Goal: Communication & Community: Answer question/provide support

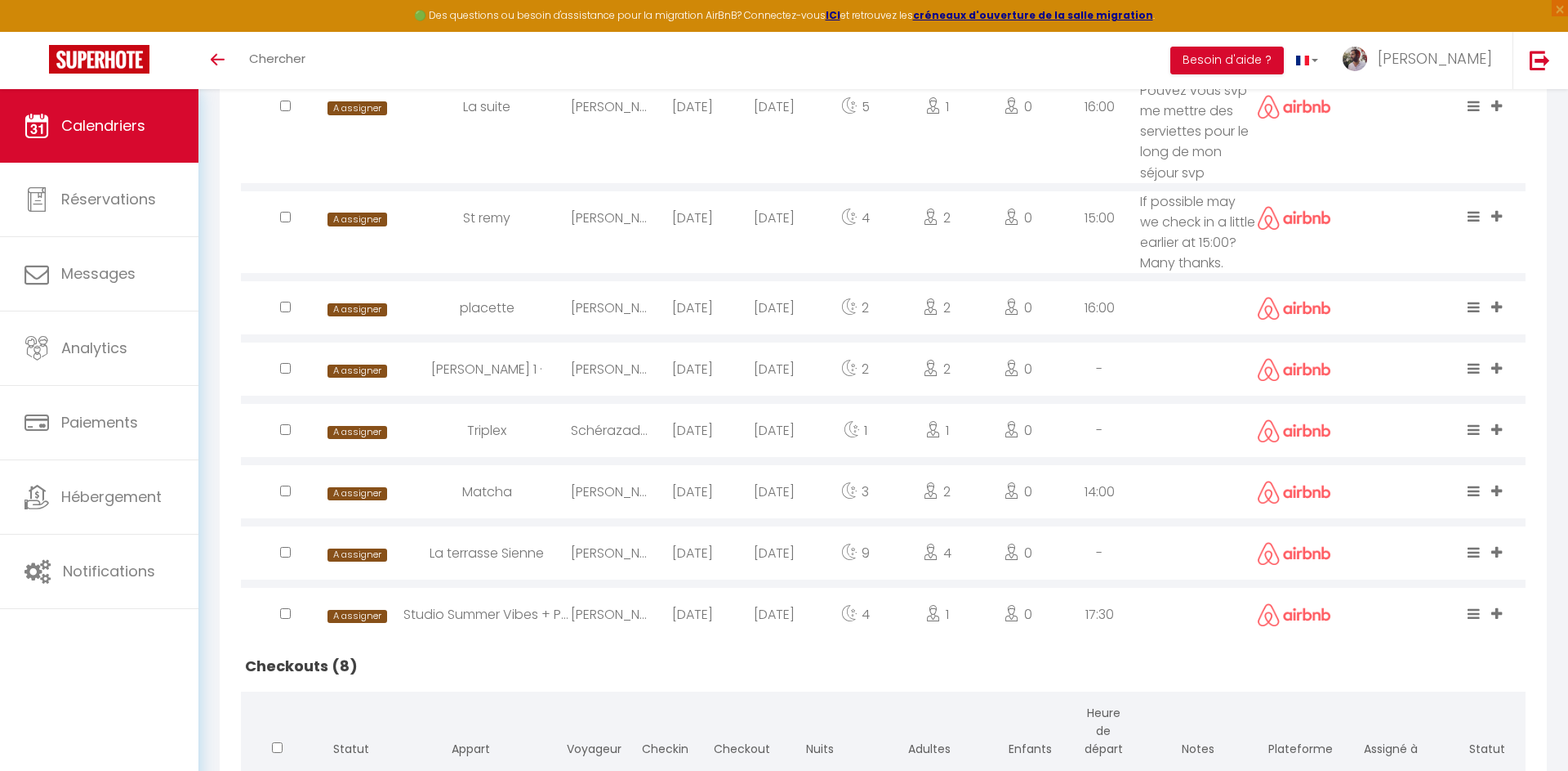
scroll to position [602, 0]
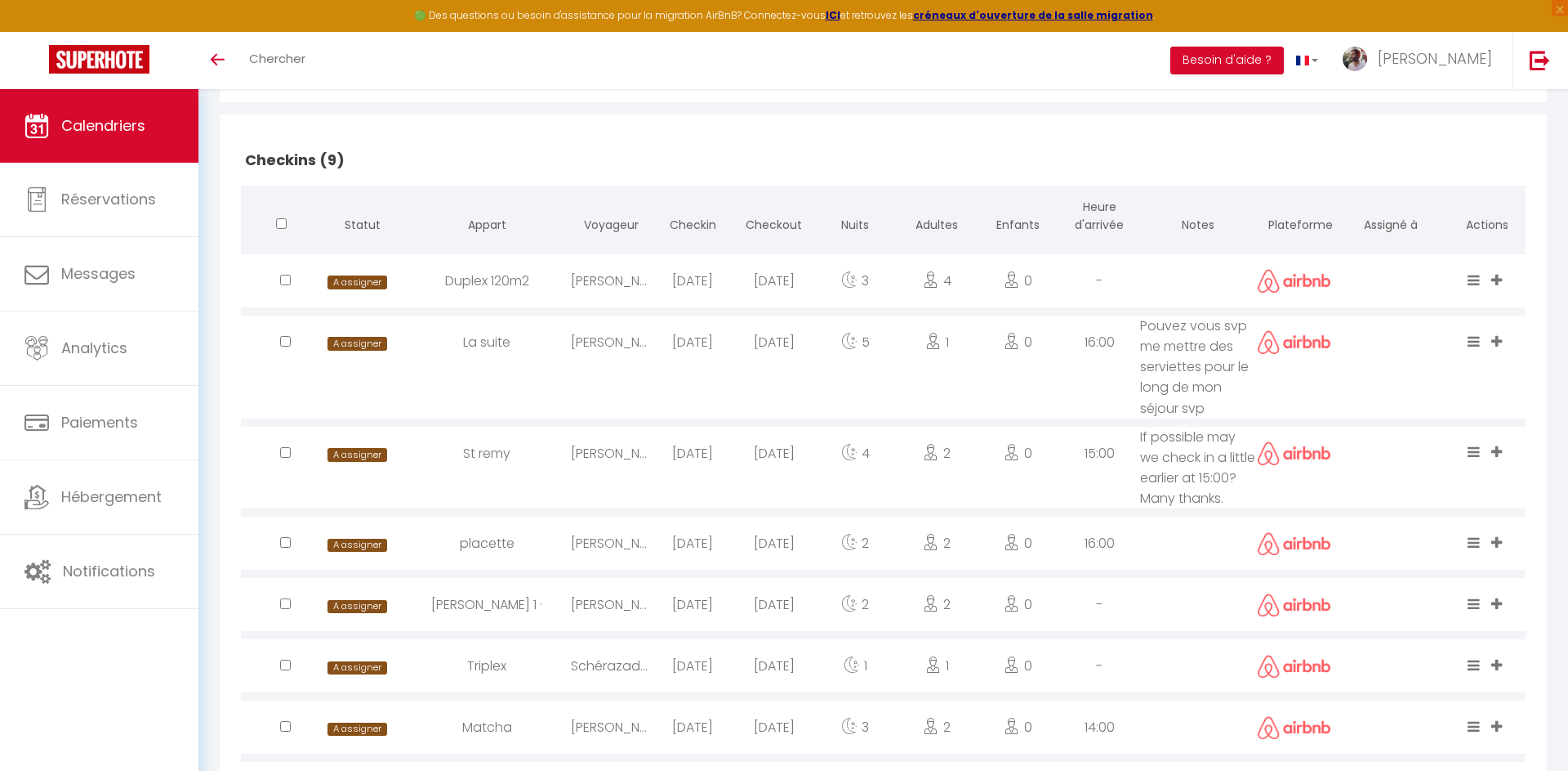
scroll to position [347, 0]
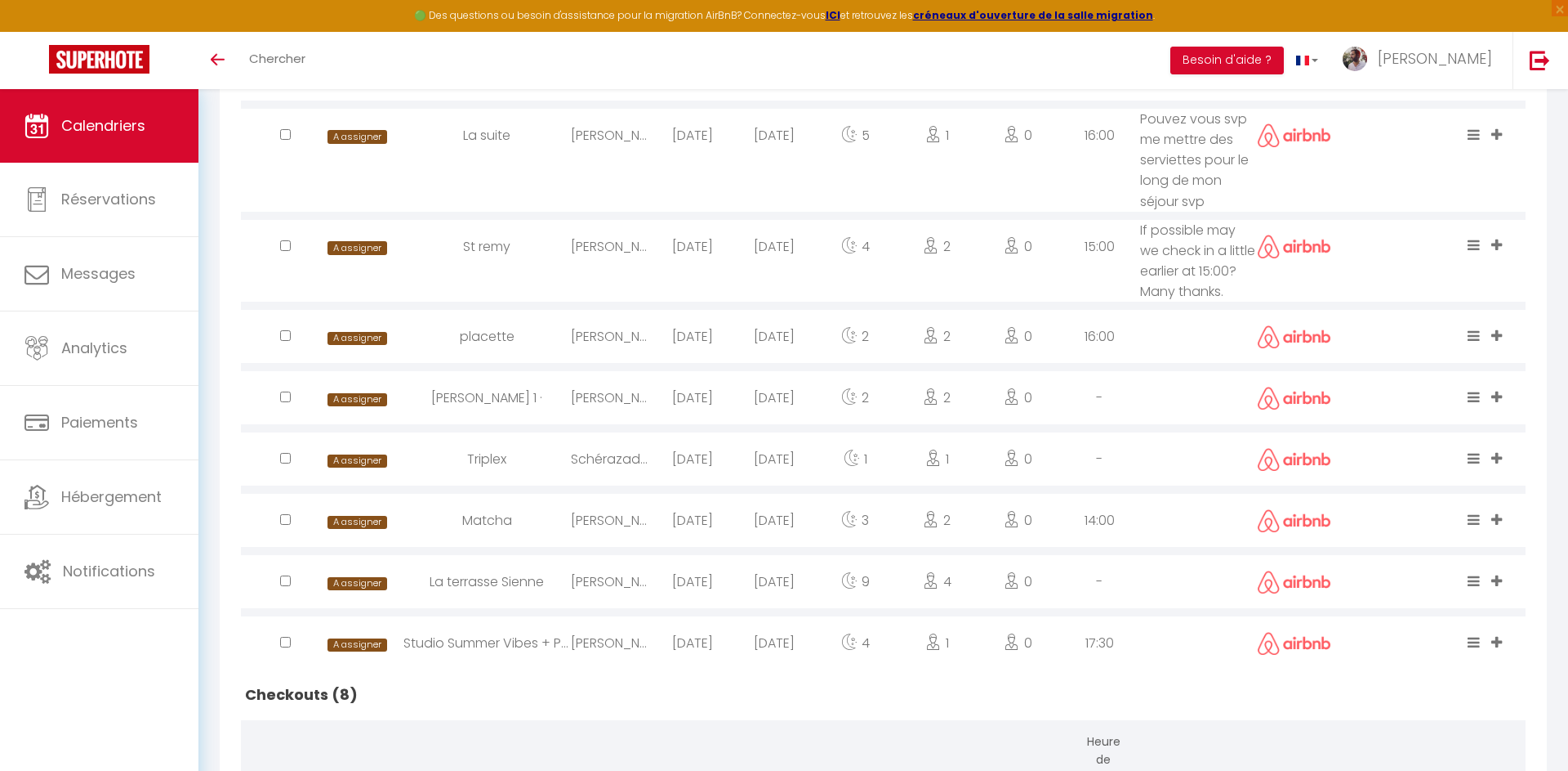
scroll to position [576, 0]
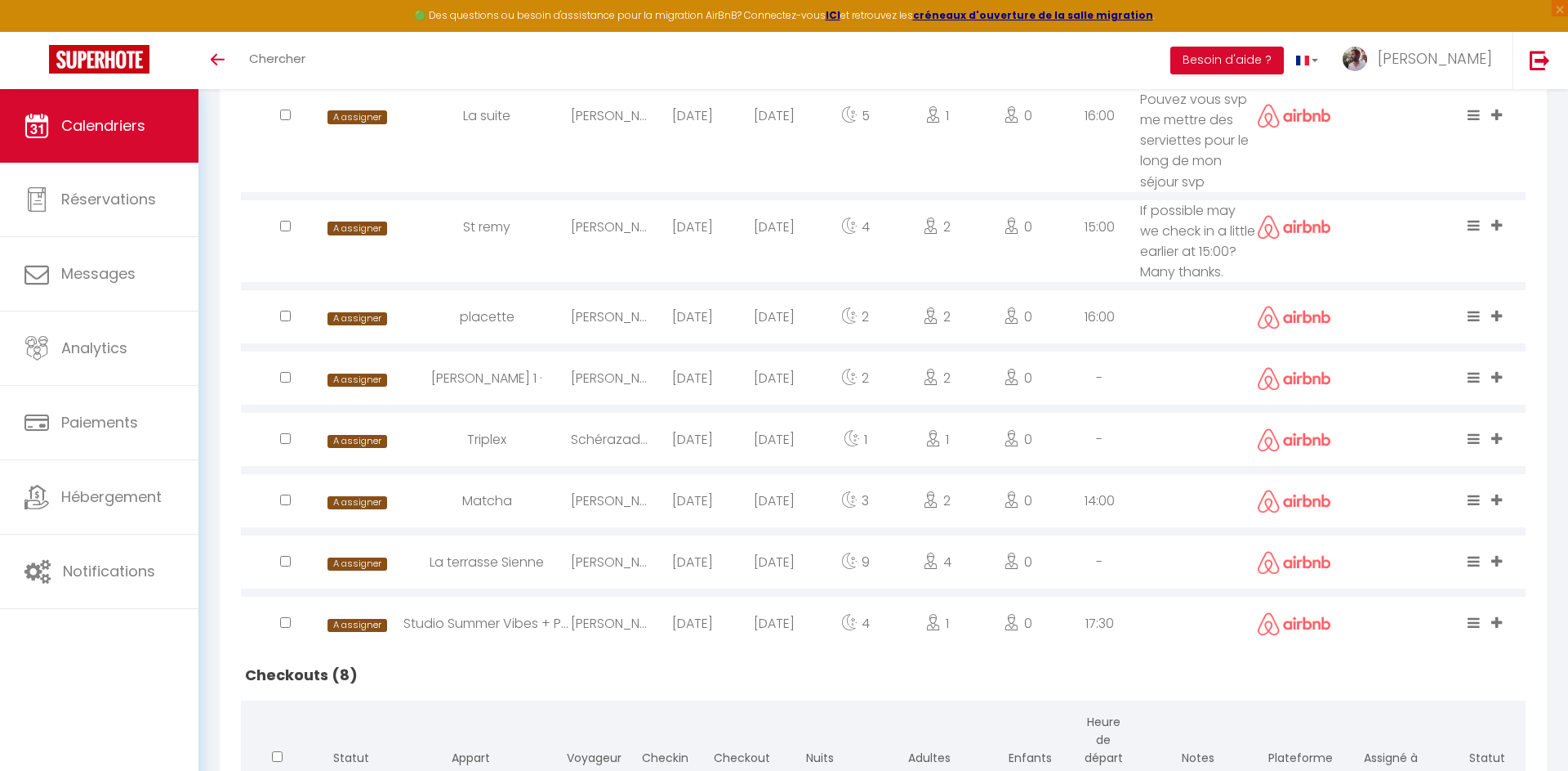
click at [489, 464] on div "Triplex" at bounding box center [487, 439] width 168 height 53
select select "0"
select select "1"
select select
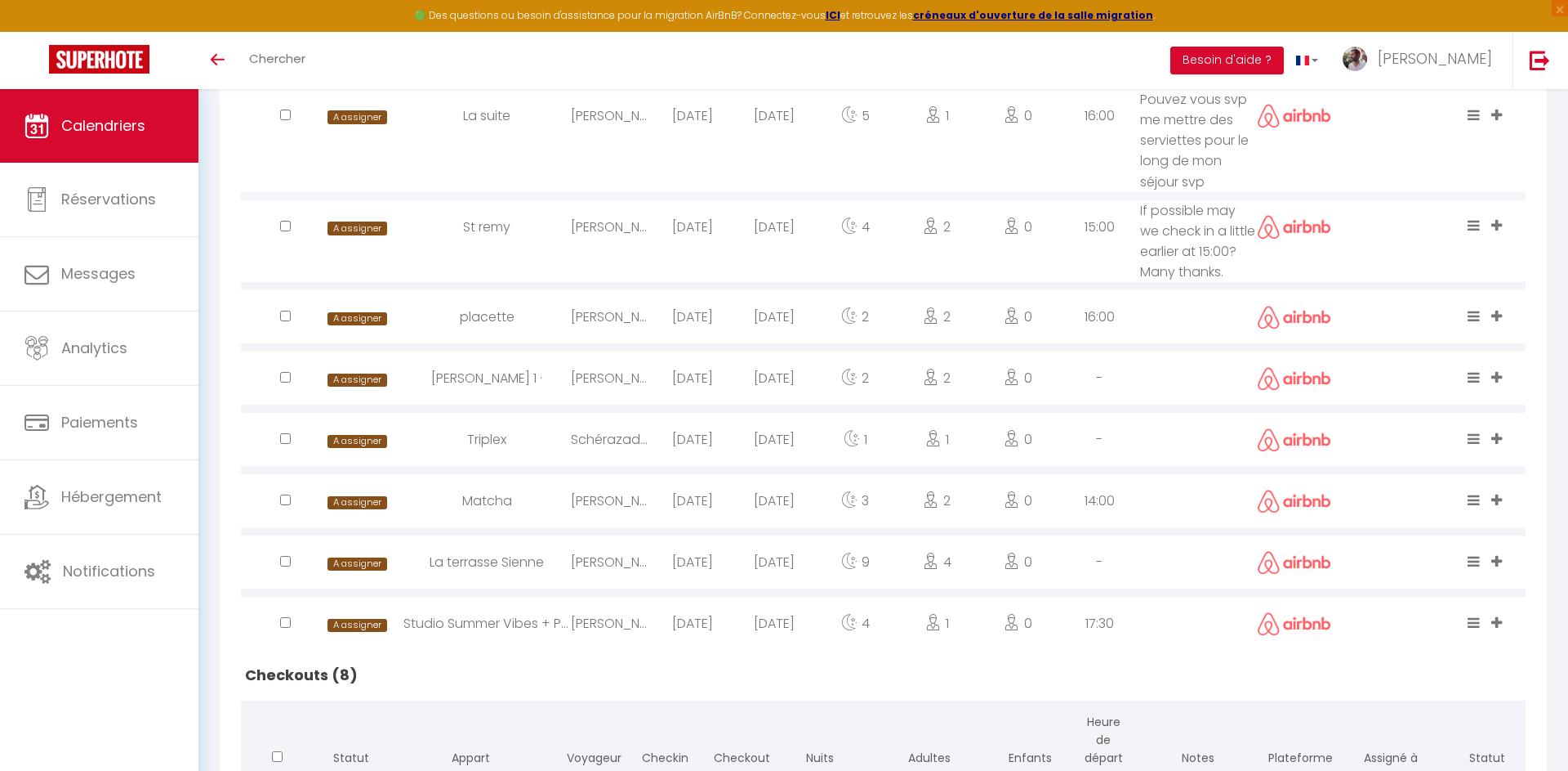
select select
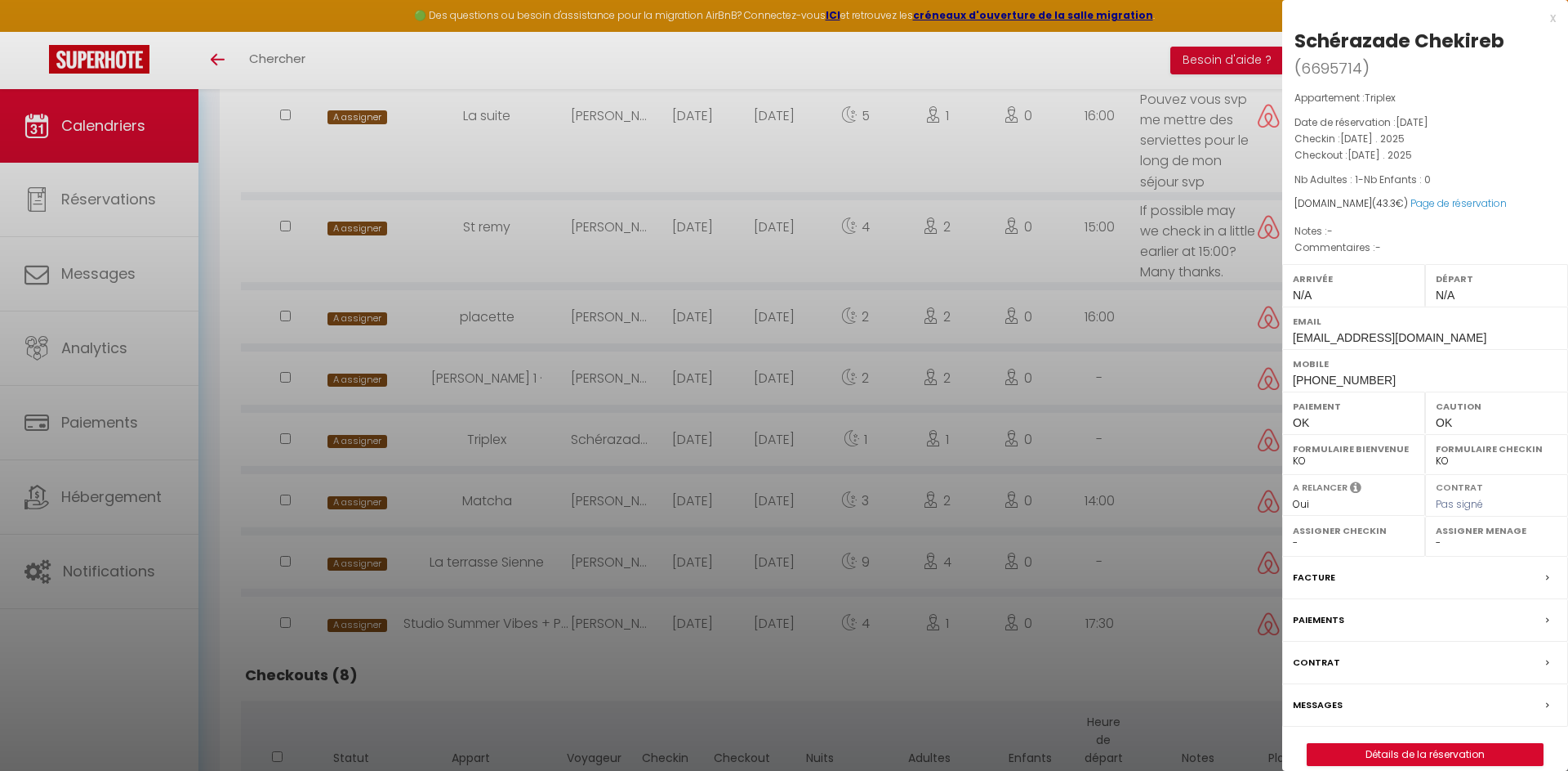
click at [1320, 697] on label "Messages" at bounding box center [1318, 705] width 50 height 17
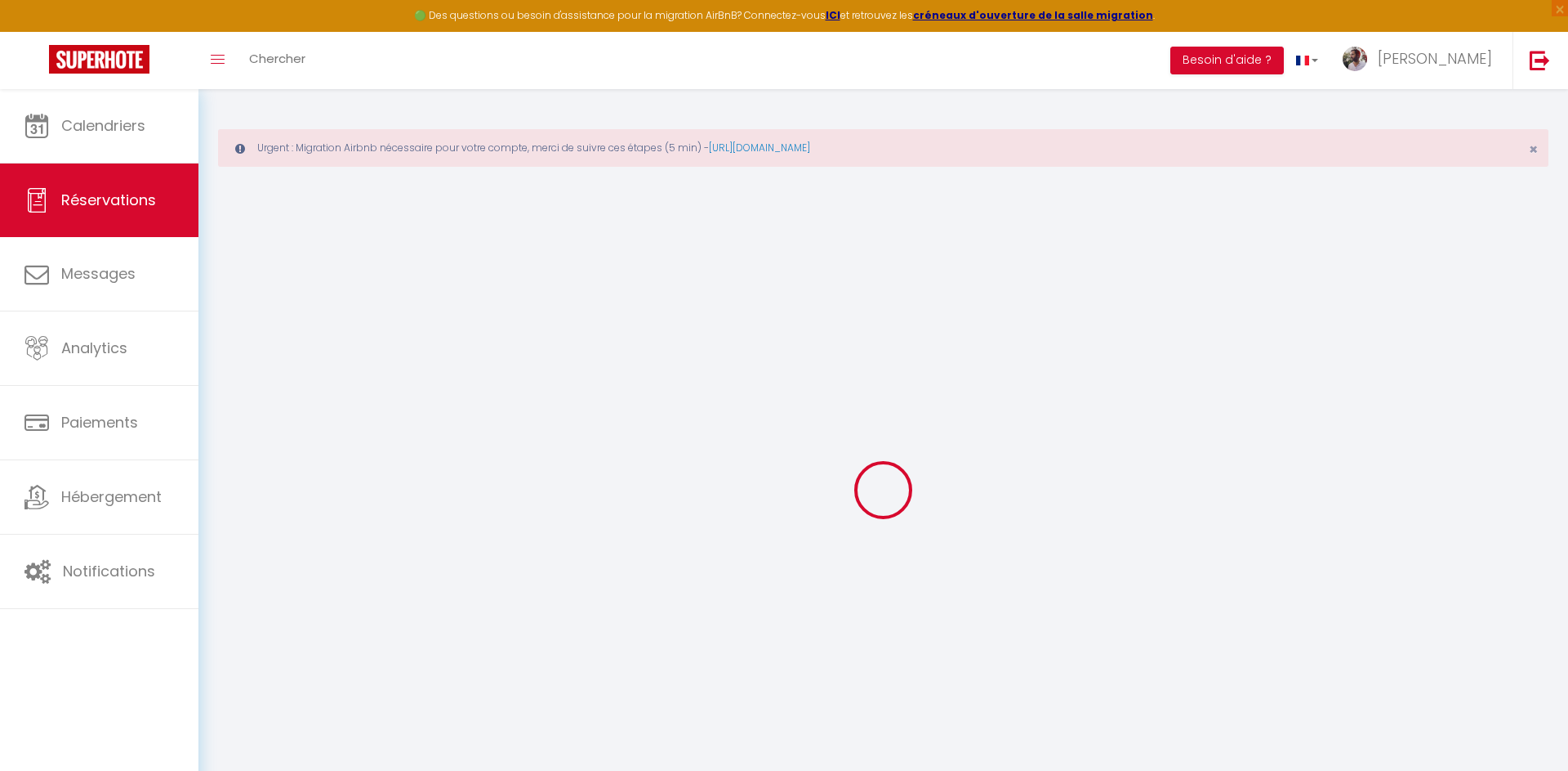
select select
checkbox input "false"
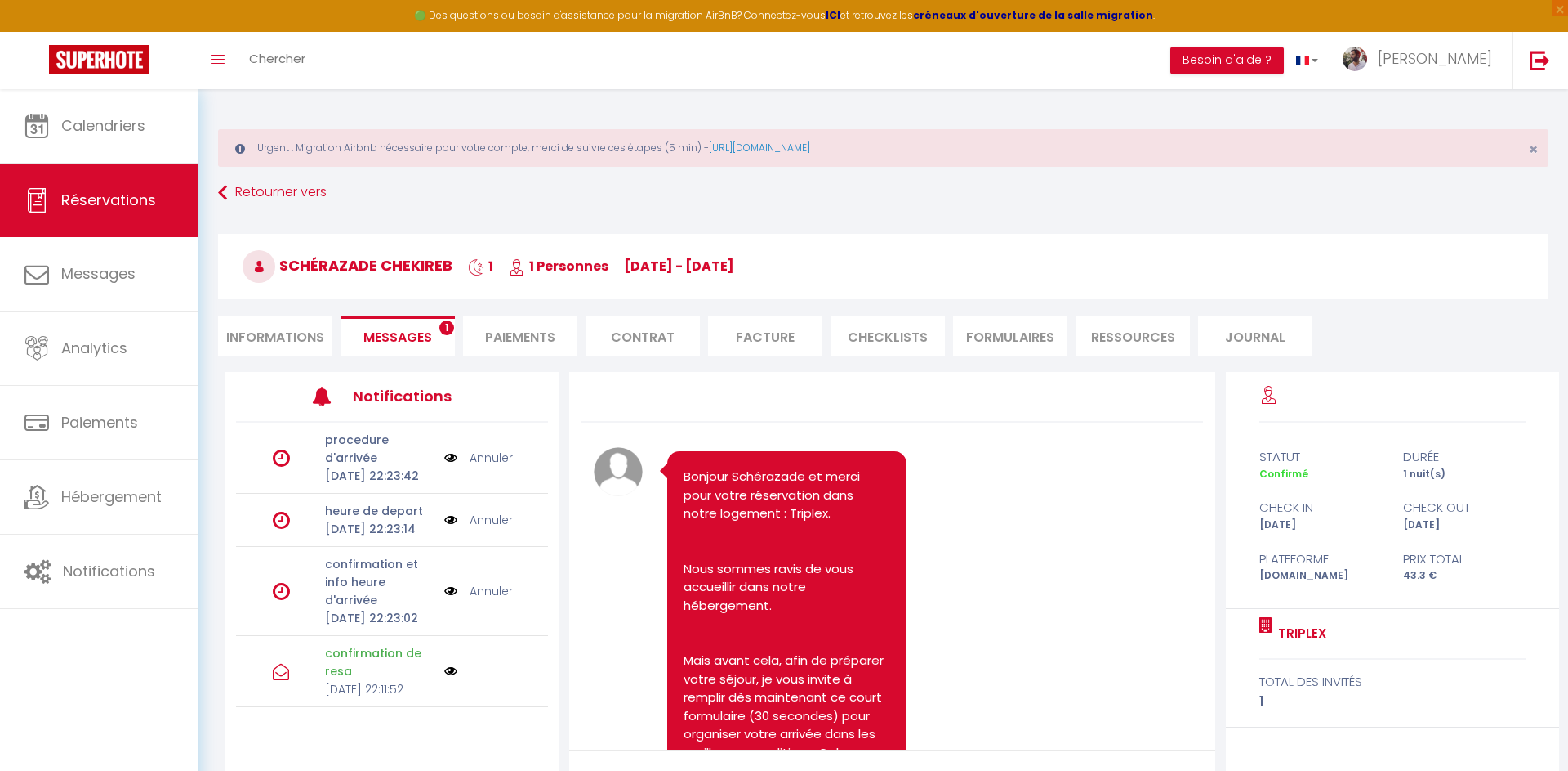
scroll to position [1395, 0]
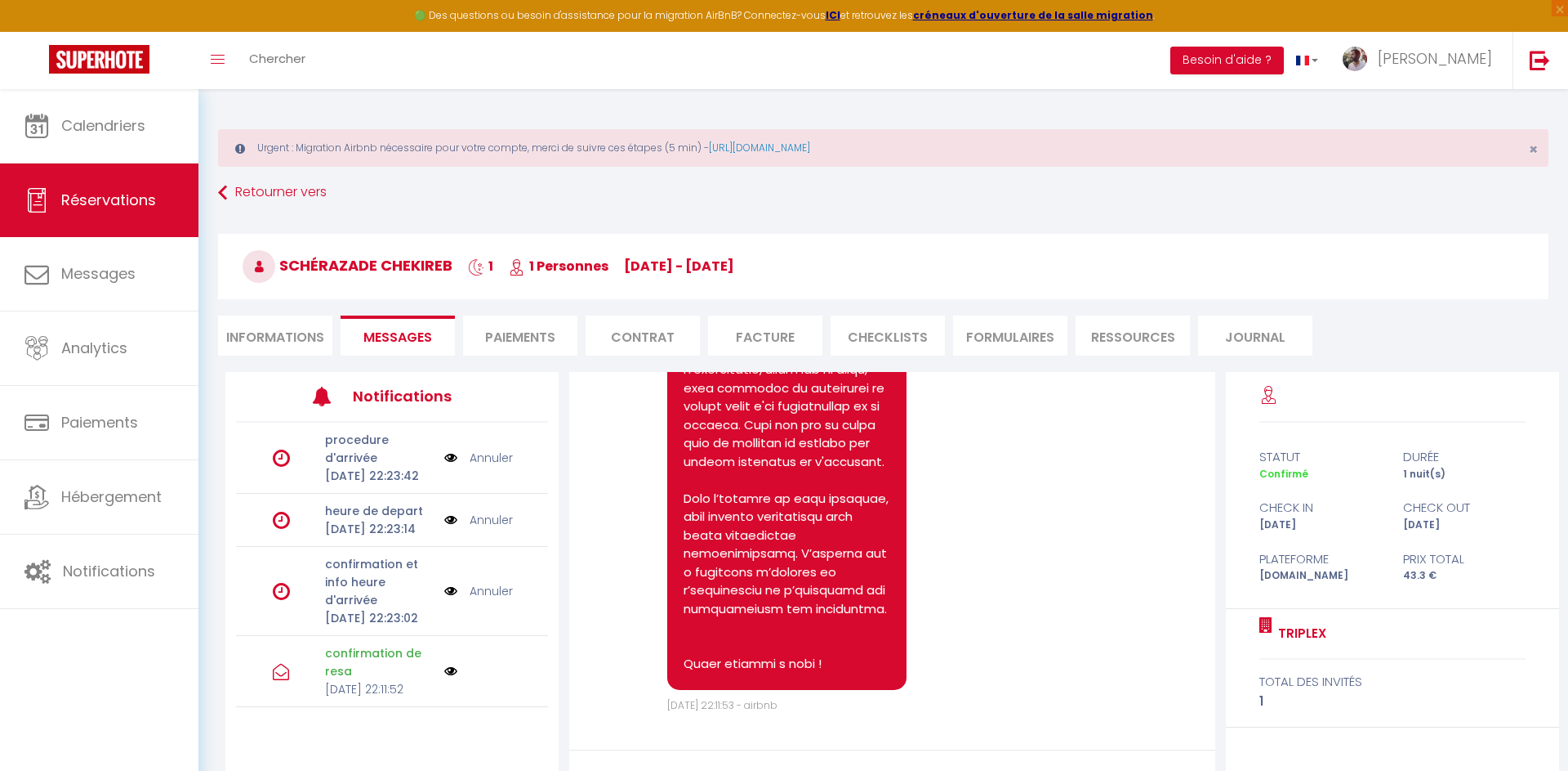
click at [502, 600] on link "Annuler" at bounding box center [491, 591] width 43 height 18
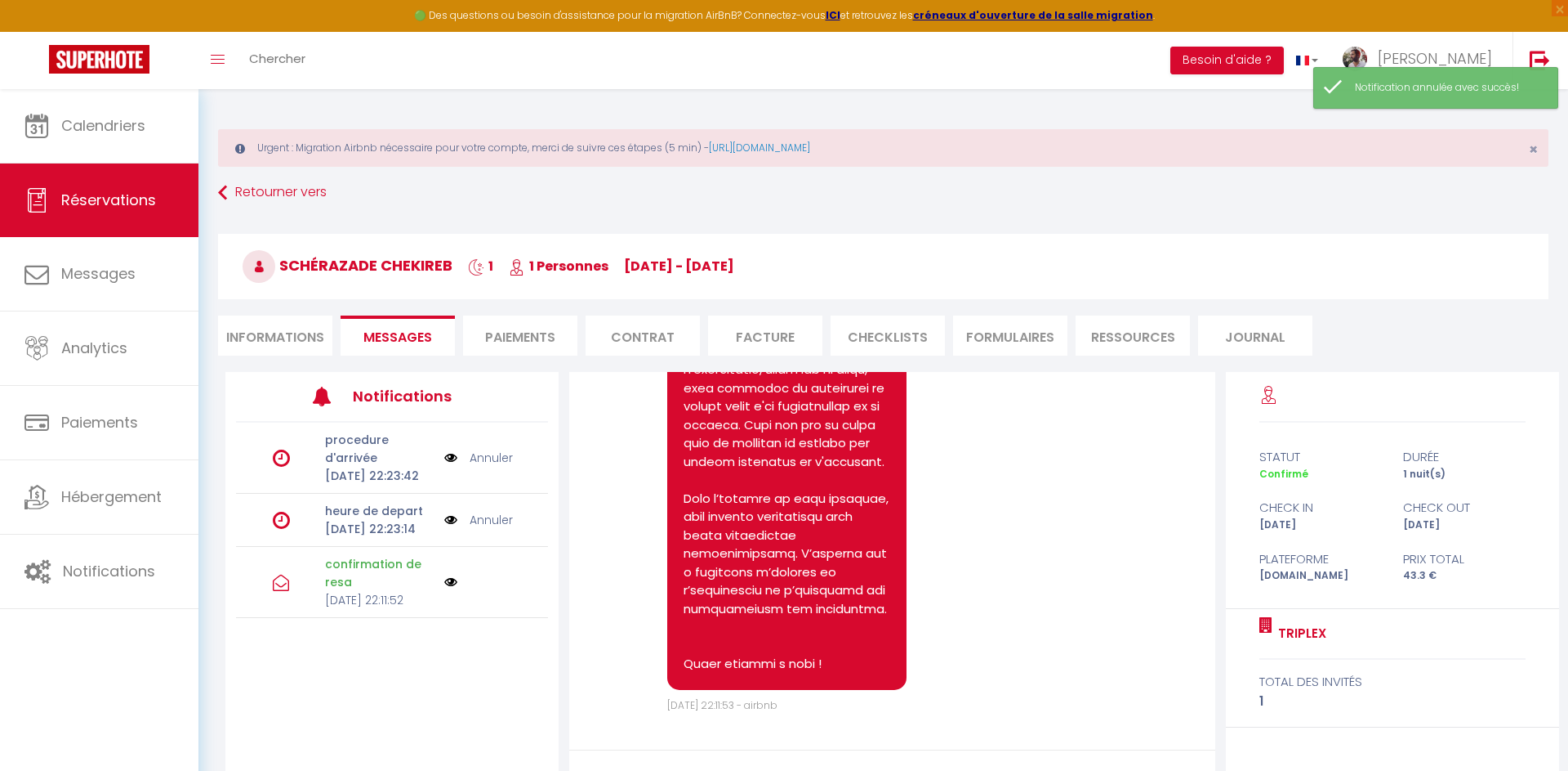
click at [498, 529] on link "Annuler" at bounding box center [491, 520] width 43 height 18
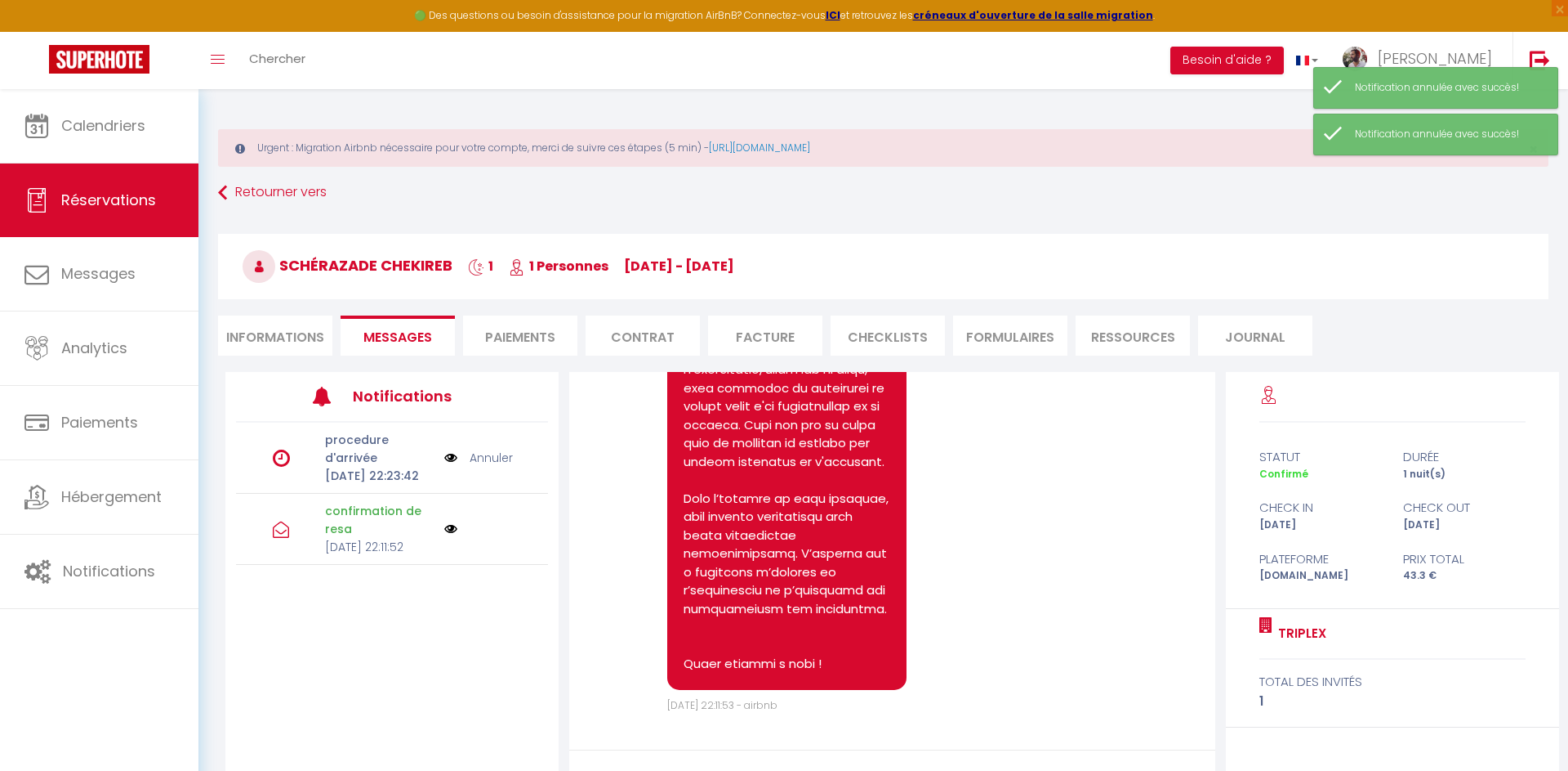
click at [495, 463] on link "Annuler" at bounding box center [491, 458] width 43 height 18
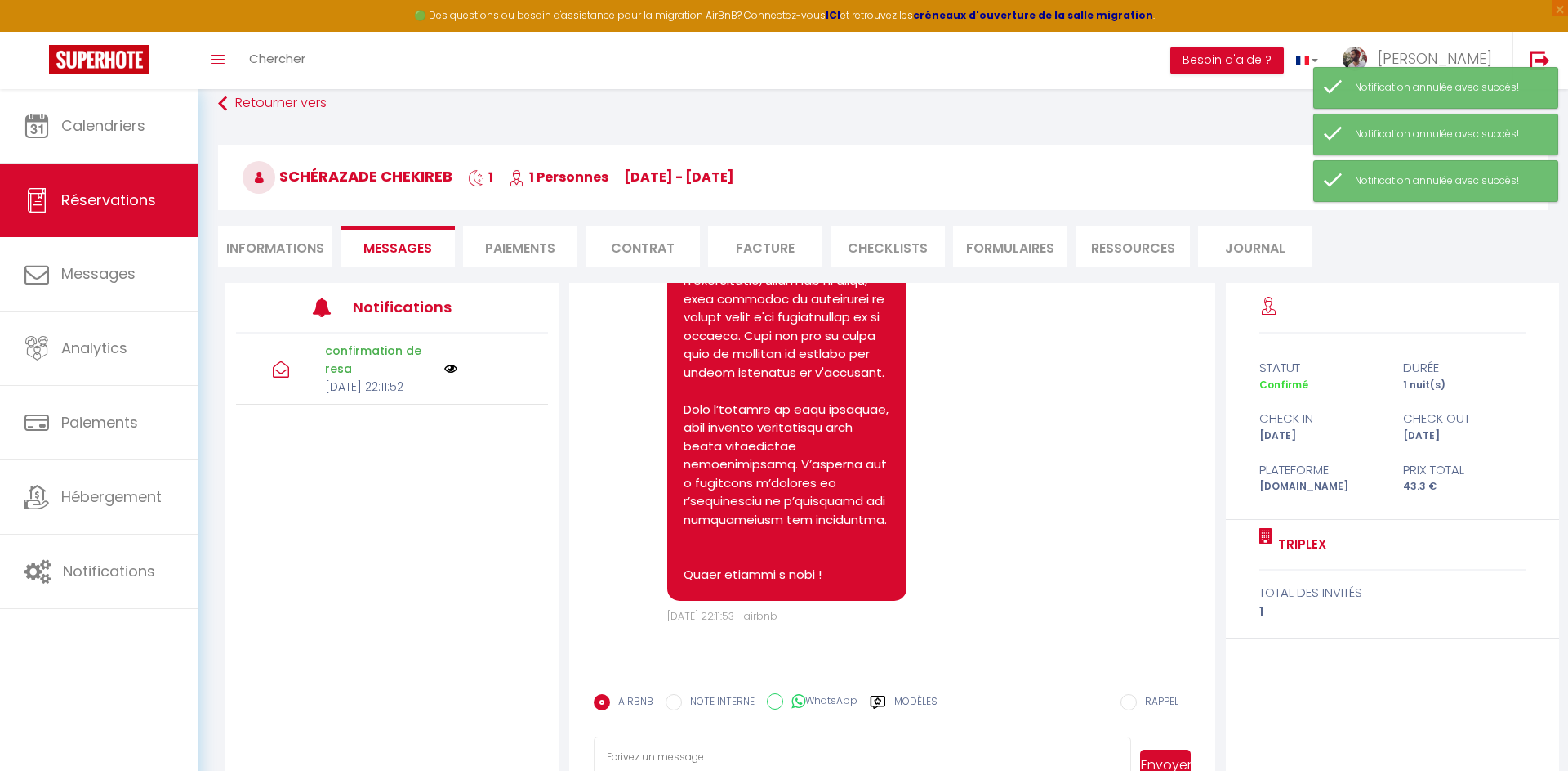
scroll to position [142, 0]
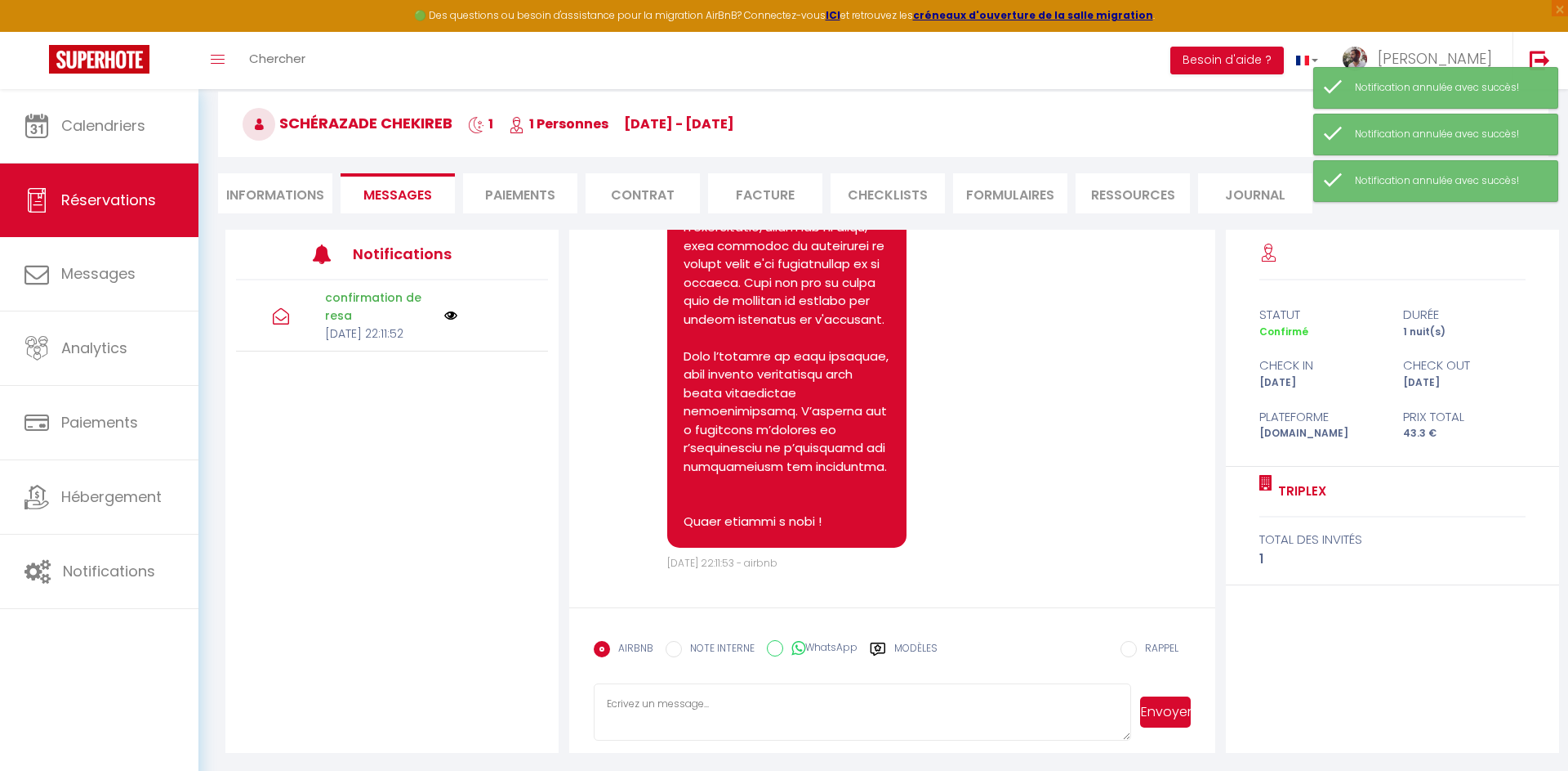
click at [909, 649] on label "Modèles" at bounding box center [915, 655] width 43 height 29
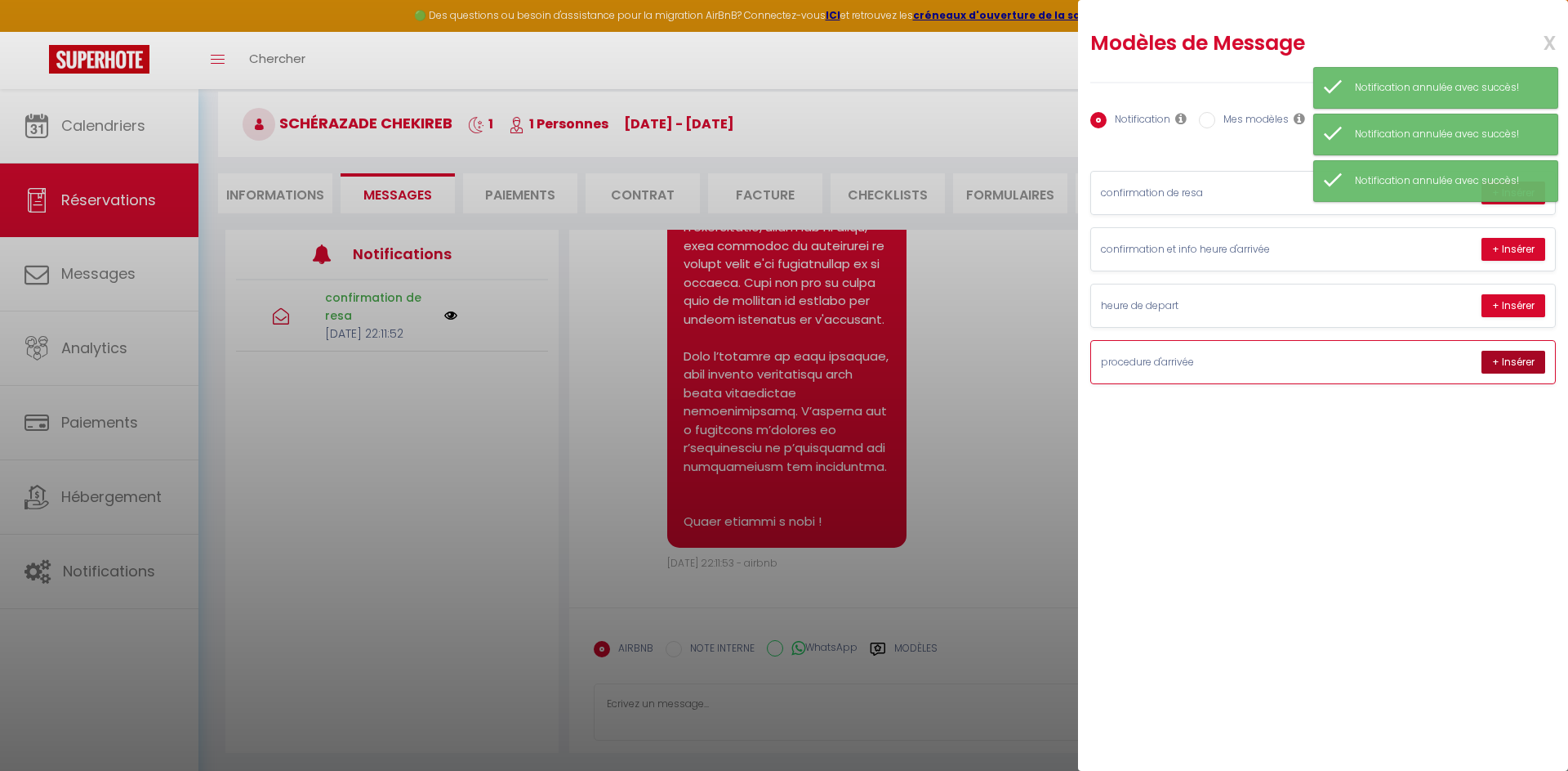
click at [1521, 363] on button "+ Insérer" at bounding box center [1513, 362] width 64 height 23
type textarea "Loremipsum, d'si am consect ad elit seddoeiusmo tem incididuntut l'etdolor : ➡️…"
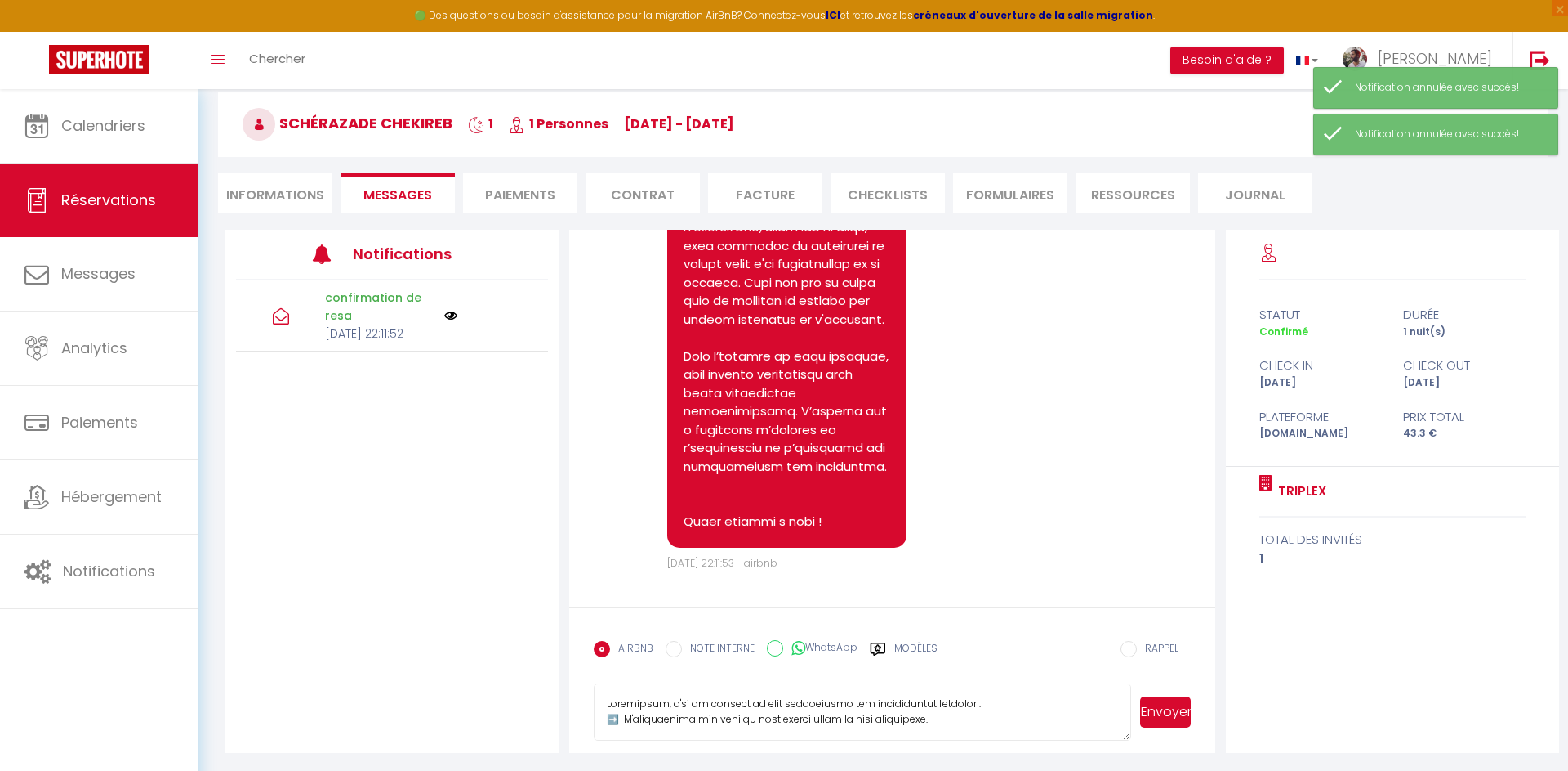
click at [1159, 716] on button "Envoyer" at bounding box center [1166, 712] width 51 height 31
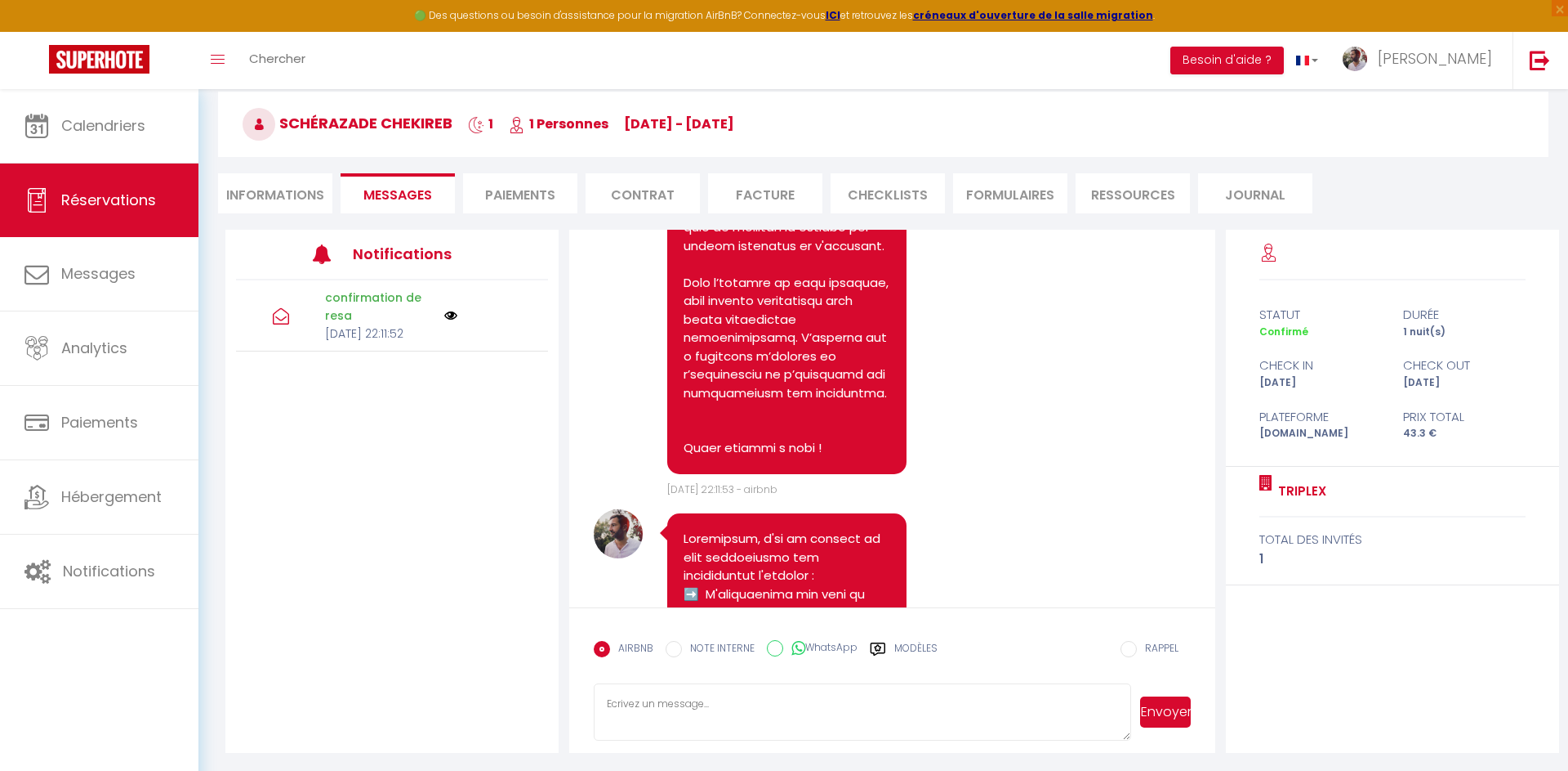
scroll to position [1423, 0]
